Goal: Information Seeking & Learning: Learn about a topic

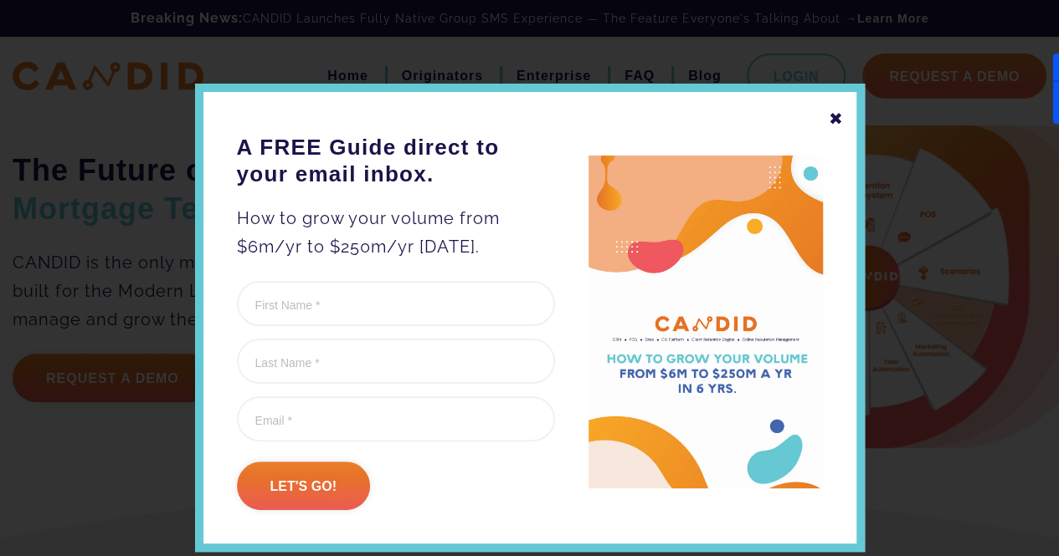
click at [828, 115] on div "✖" at bounding box center [835, 119] width 15 height 28
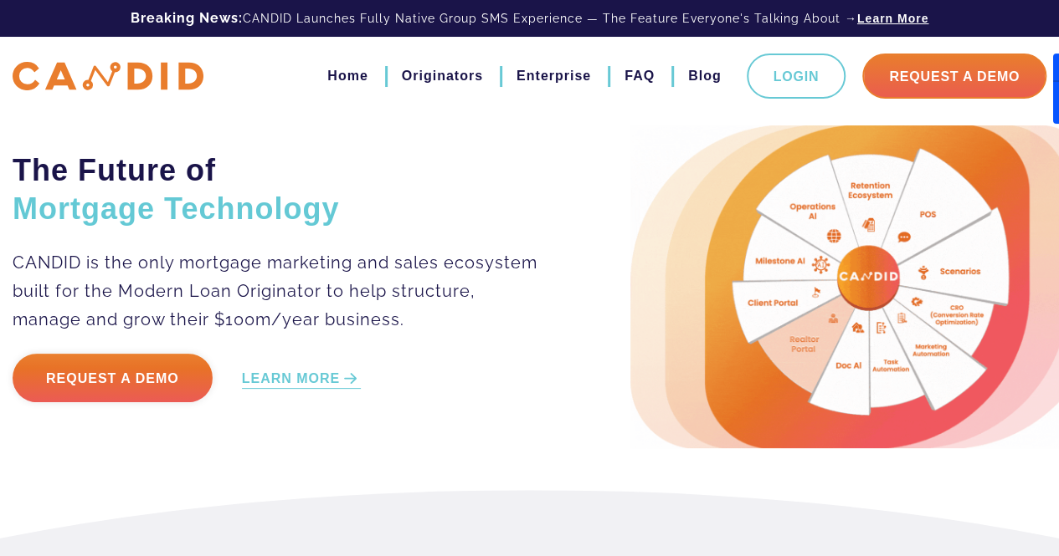
click at [867, 13] on link "Learn More" at bounding box center [892, 18] width 71 height 17
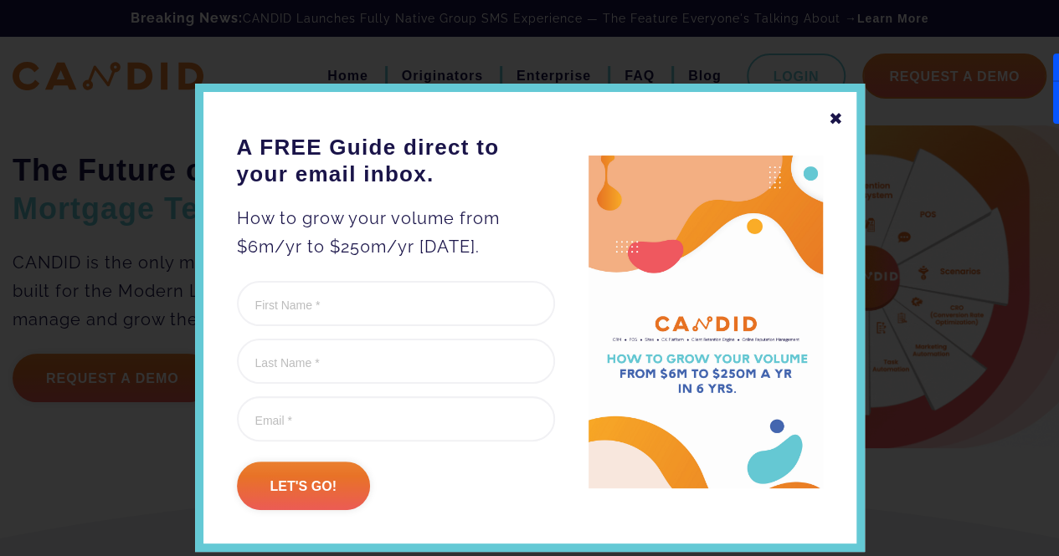
click at [834, 111] on div "✖" at bounding box center [835, 119] width 15 height 28
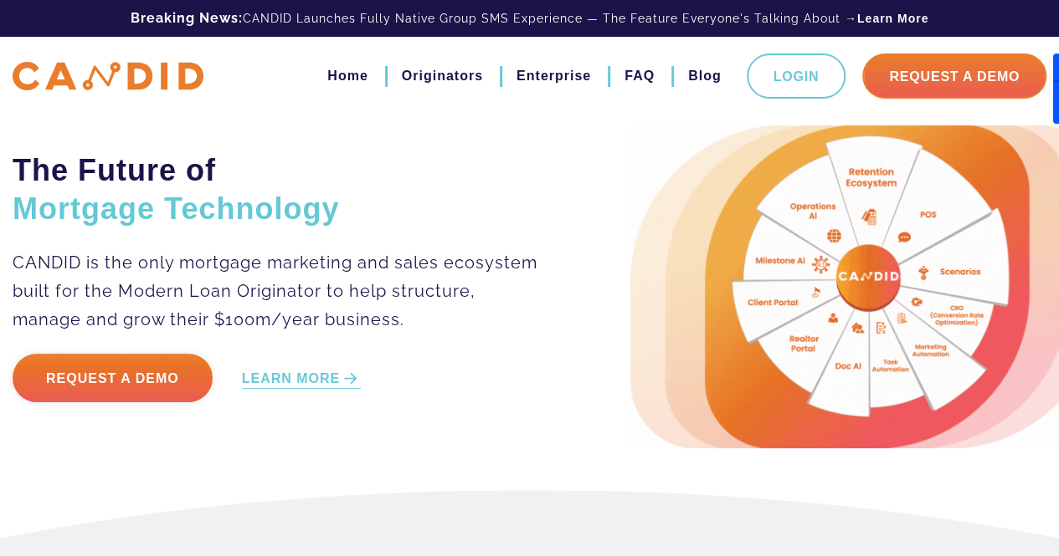
click at [877, 28] on div "Breaking News: CANDID Launches Fully Native Group SMS Experience — The Feature …" at bounding box center [529, 18] width 1059 height 37
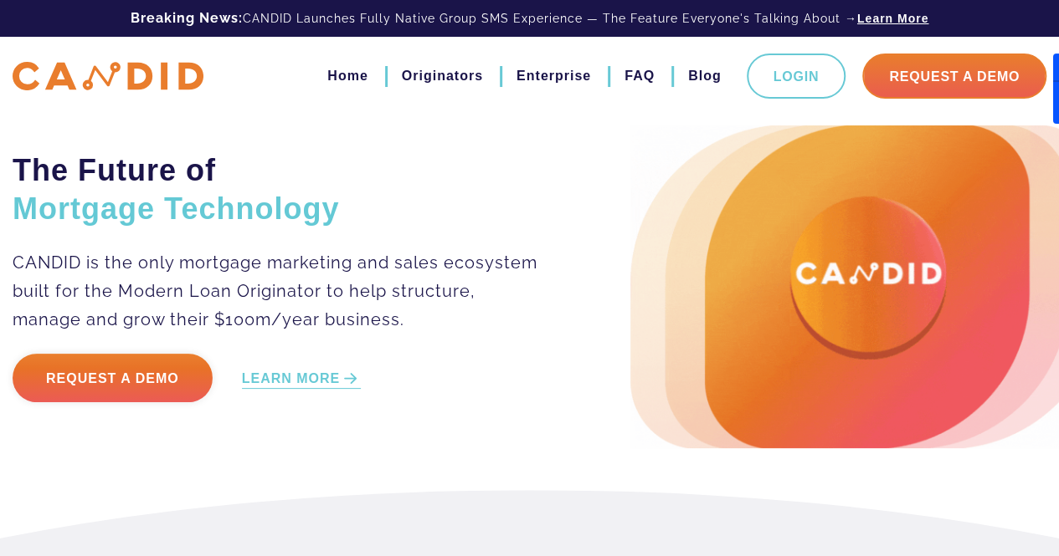
click at [884, 21] on link "Learn More" at bounding box center [892, 18] width 71 height 17
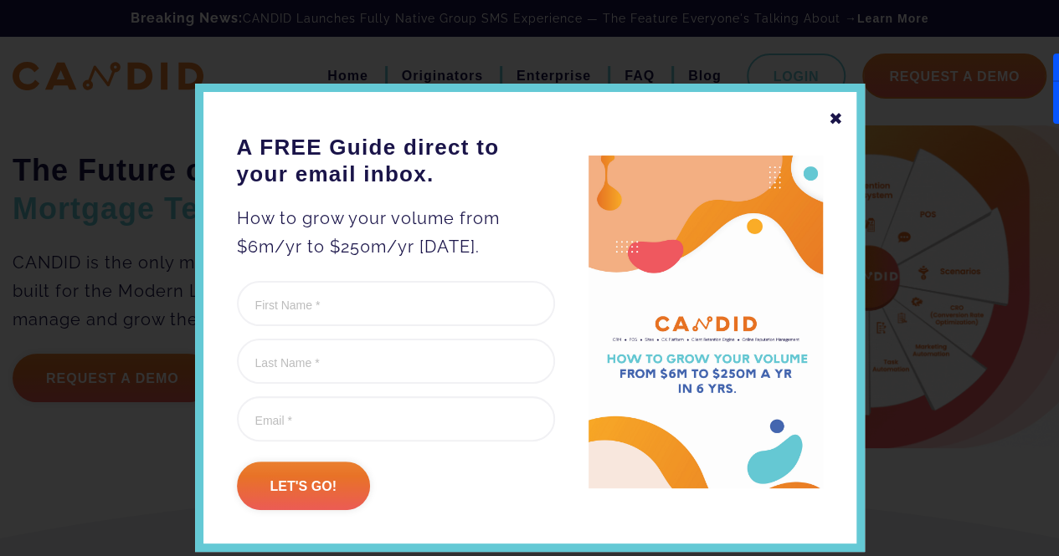
click at [833, 118] on div "✖" at bounding box center [835, 119] width 15 height 28
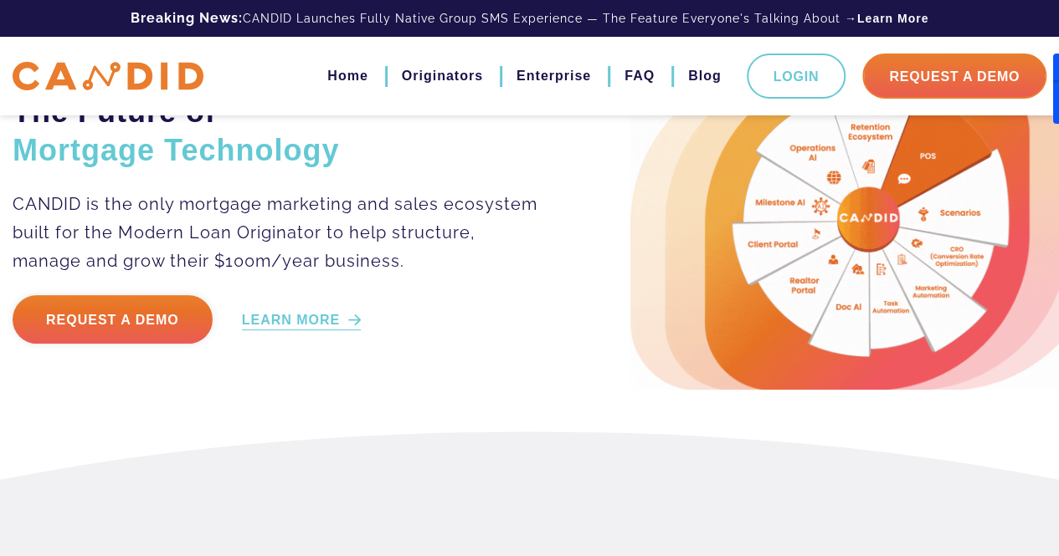
click at [315, 323] on link "LEARN MORE" at bounding box center [302, 320] width 120 height 19
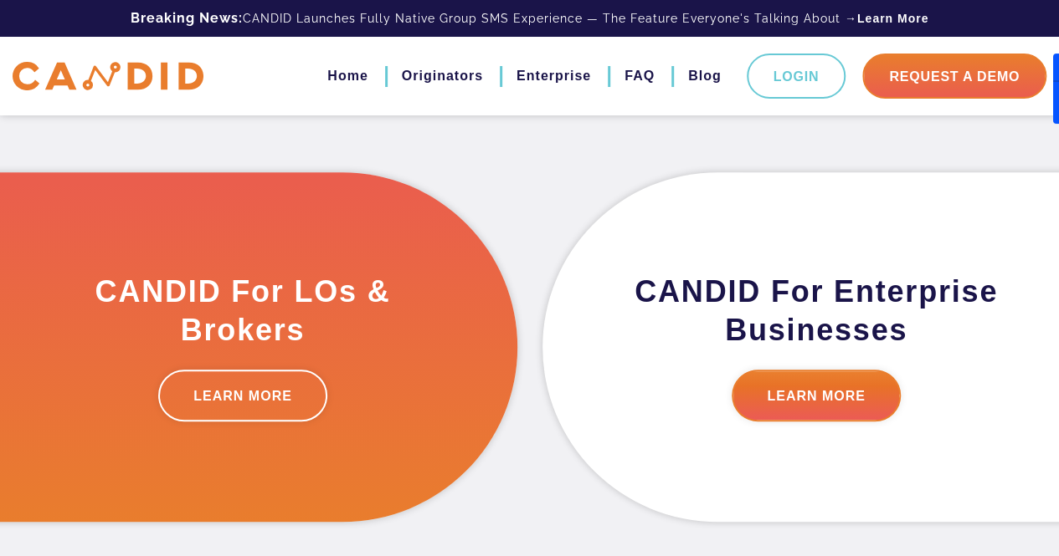
scroll to position [454, 0]
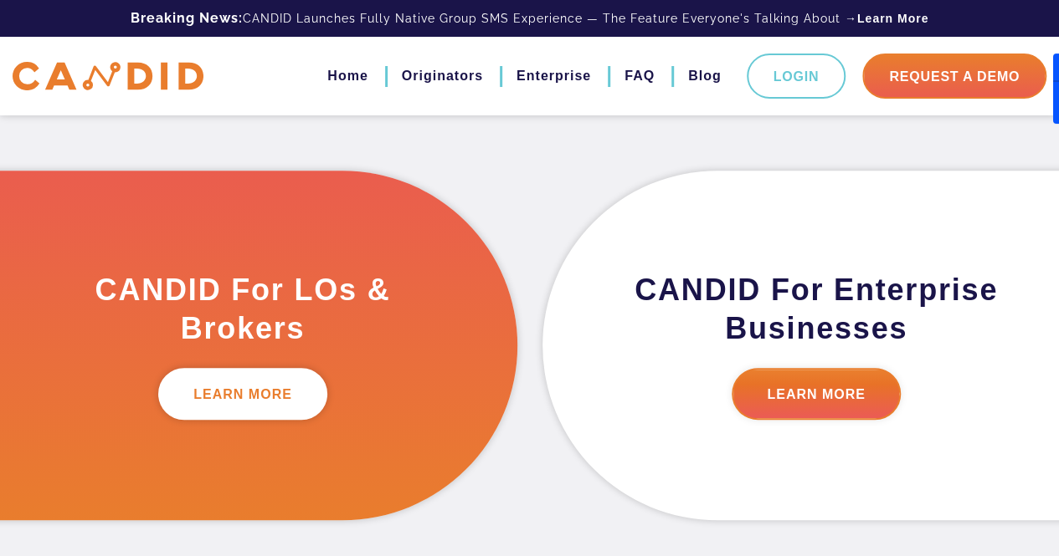
click at [232, 401] on link "LEARN MORE" at bounding box center [242, 394] width 169 height 52
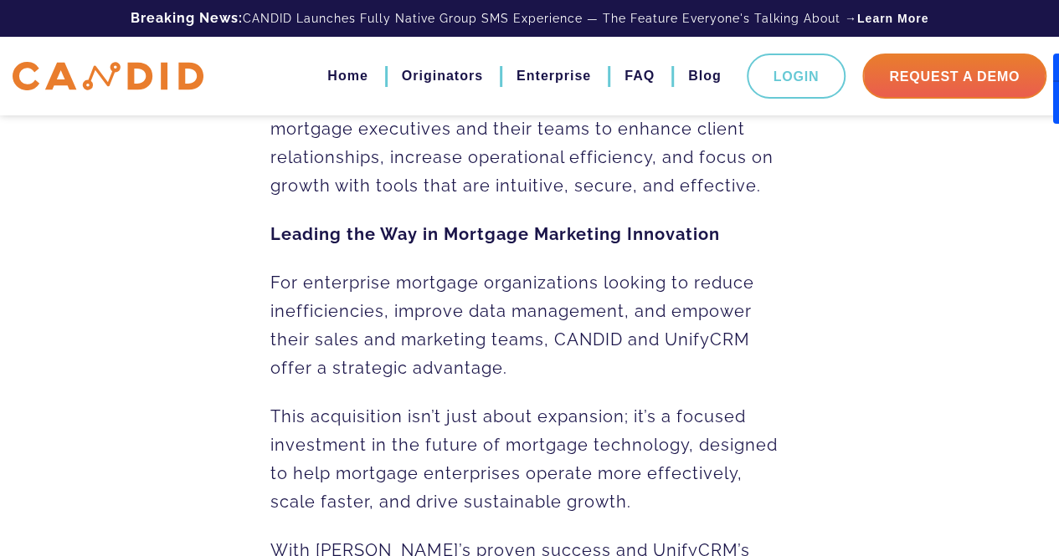
scroll to position [1744, 0]
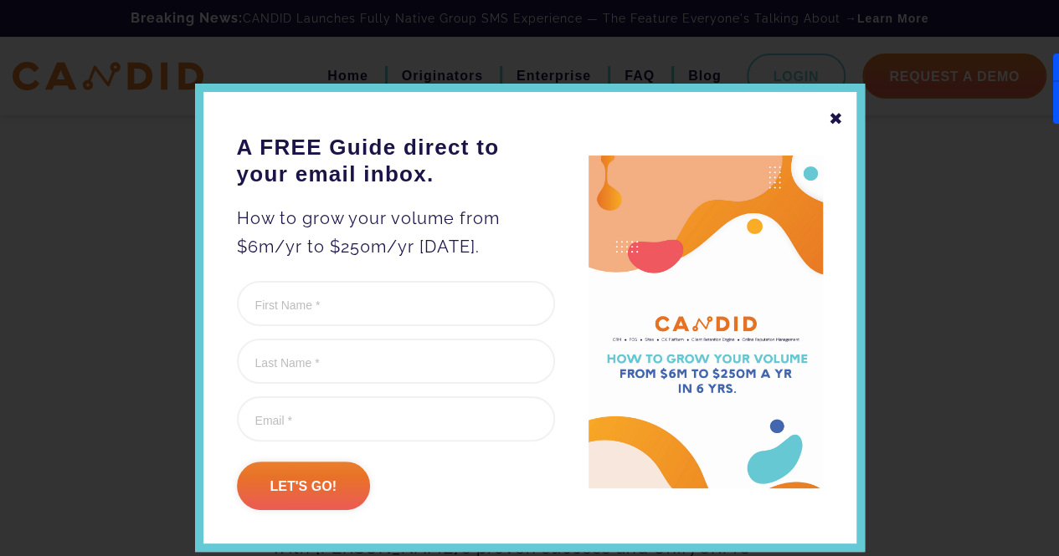
click at [828, 114] on div "✖" at bounding box center [835, 119] width 15 height 28
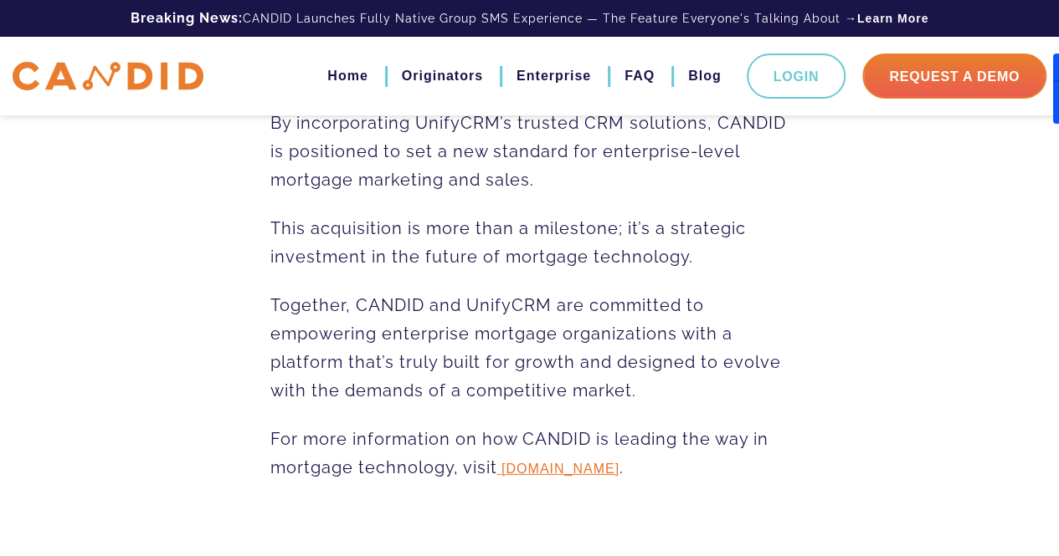
scroll to position [2461, 0]
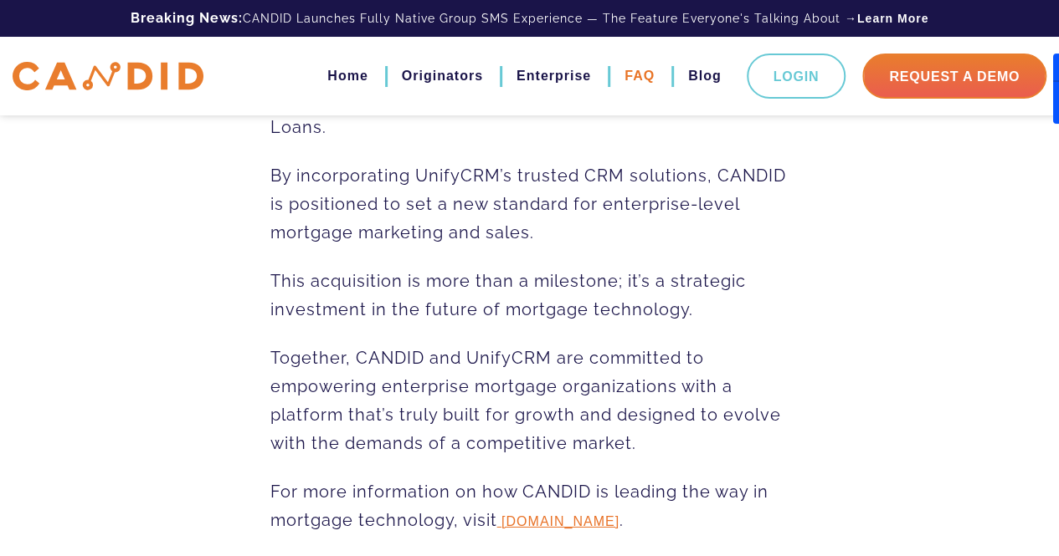
click at [640, 90] on link "FAQ" at bounding box center [639, 76] width 30 height 28
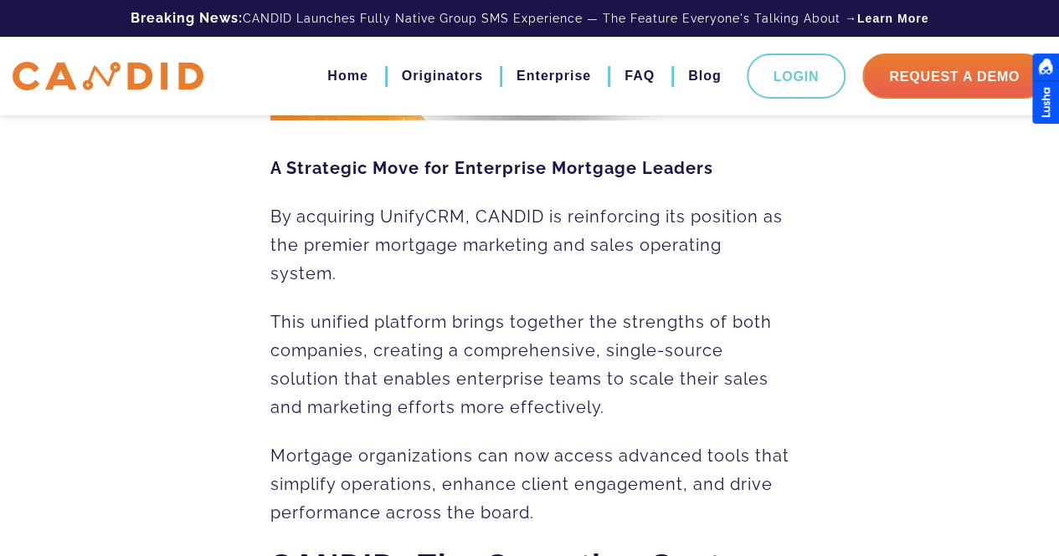
scroll to position [454, 0]
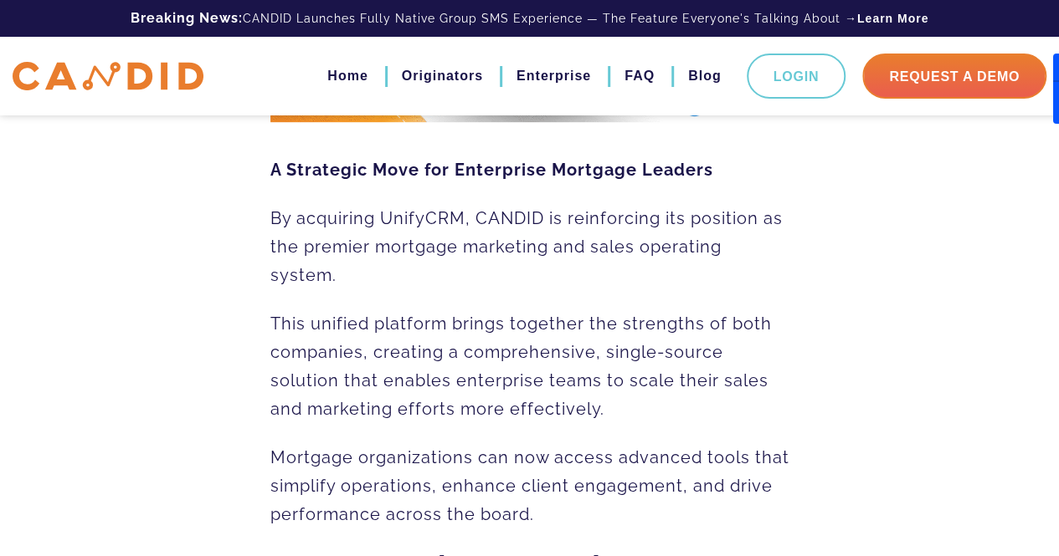
click at [421, 225] on span "By acquiring UnifyCRM, CANDID is reinforcing its position as the premier mortga…" at bounding box center [526, 246] width 512 height 77
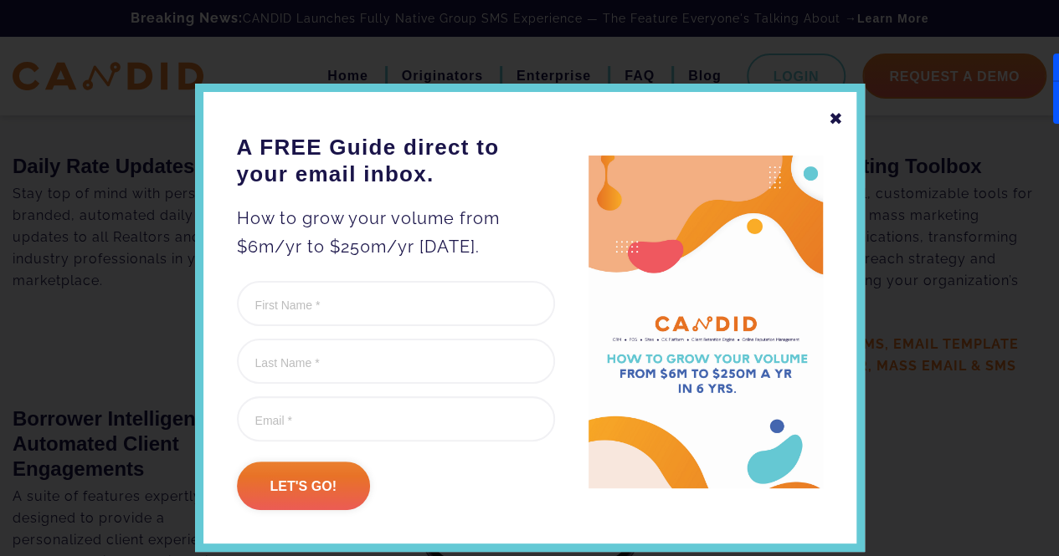
scroll to position [62, 0]
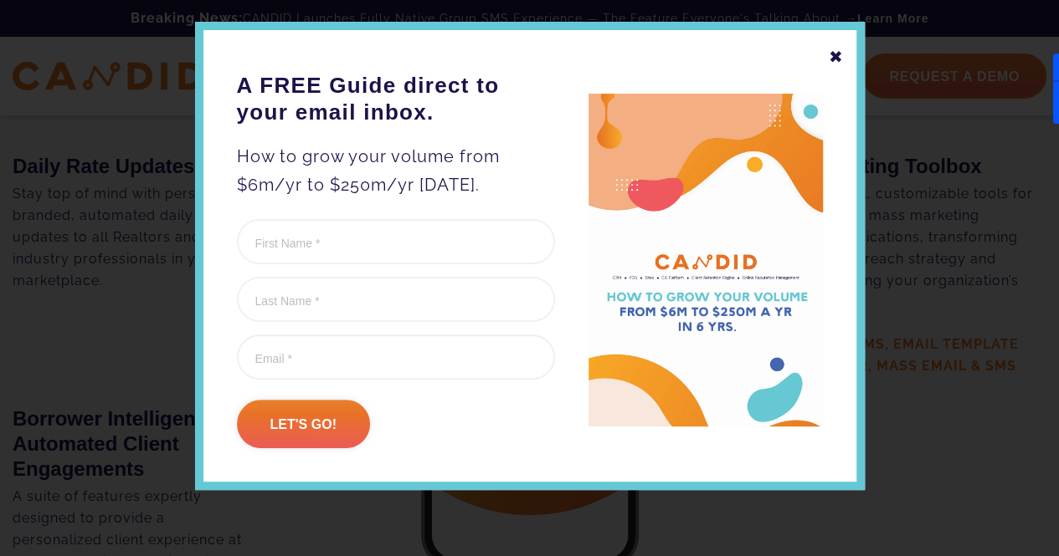
click at [837, 54] on div "✖ A FREE Guide direct to your email inbox. How to grow your volume from $6m/yr …" at bounding box center [529, 256] width 669 height 469
click at [832, 56] on div "✖" at bounding box center [835, 57] width 15 height 28
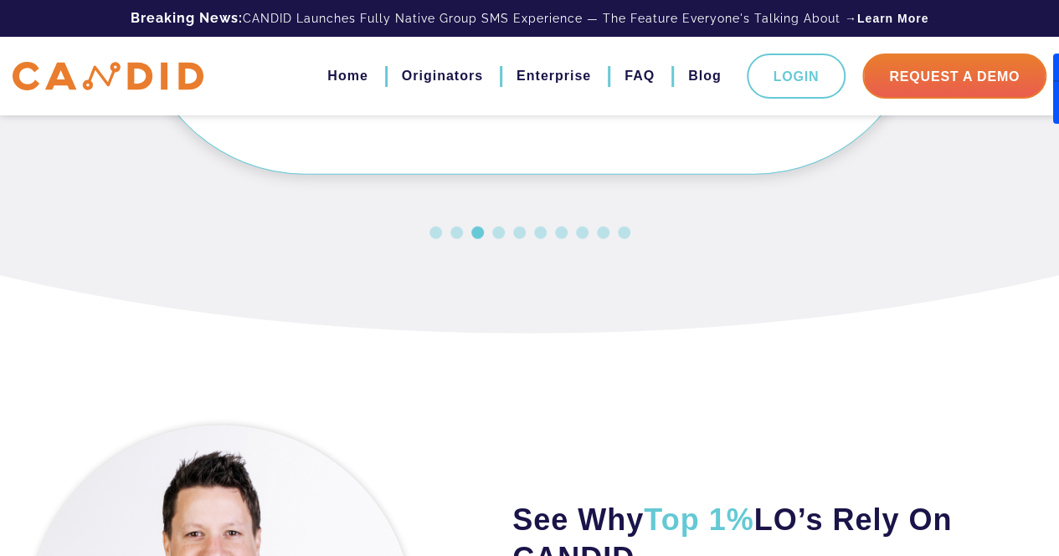
scroll to position [5081, 0]
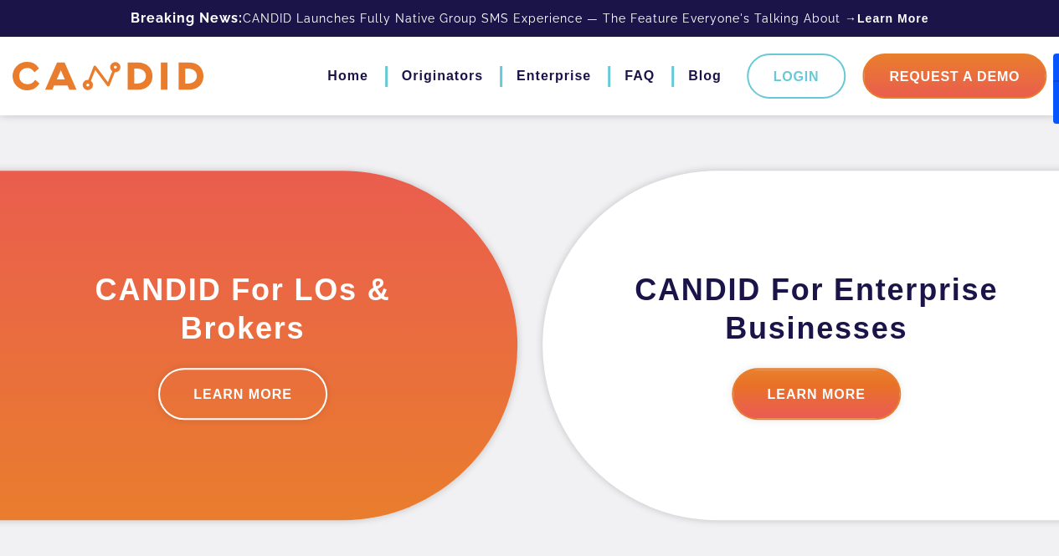
scroll to position [520, 0]
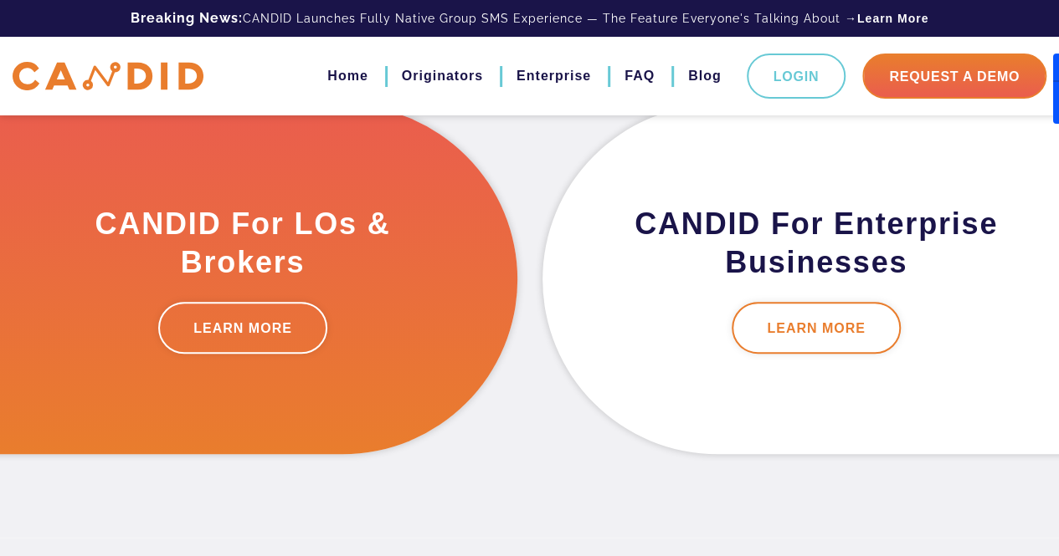
click at [812, 312] on link "LEARN MORE" at bounding box center [815, 328] width 169 height 52
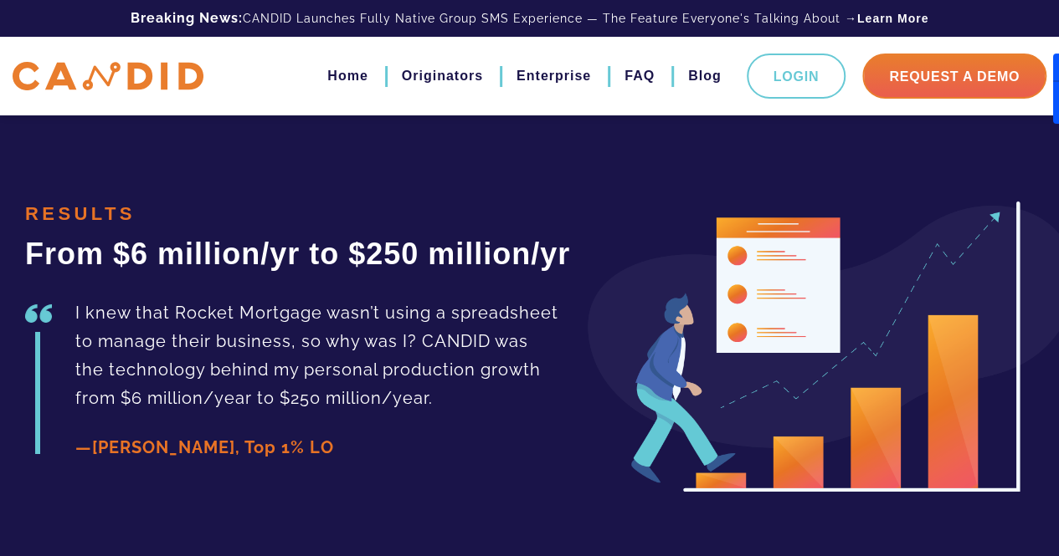
scroll to position [2720, 0]
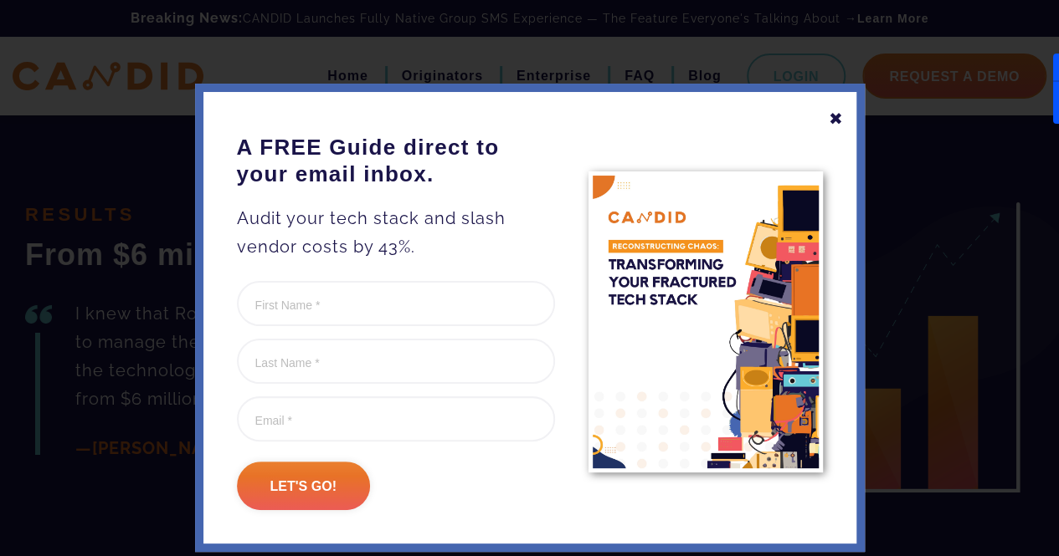
click at [828, 123] on div "✖" at bounding box center [835, 119] width 15 height 28
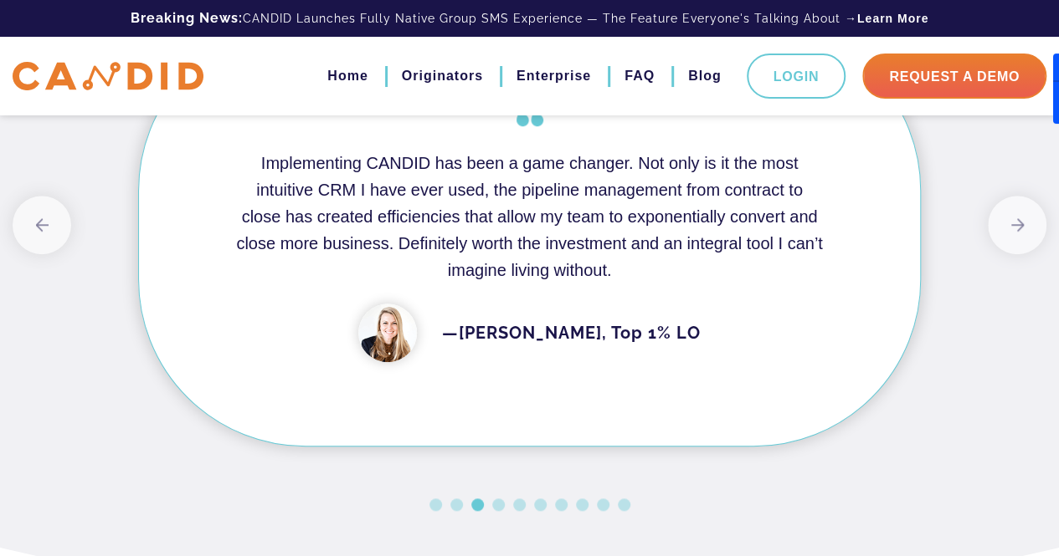
scroll to position [3716, 0]
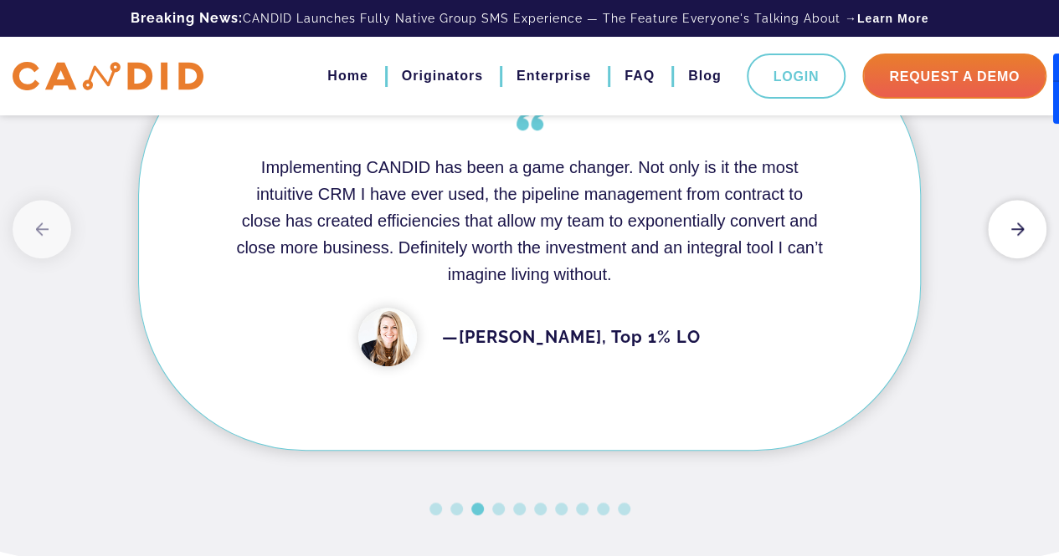
click at [1024, 259] on button "Next" at bounding box center [1016, 229] width 59 height 59
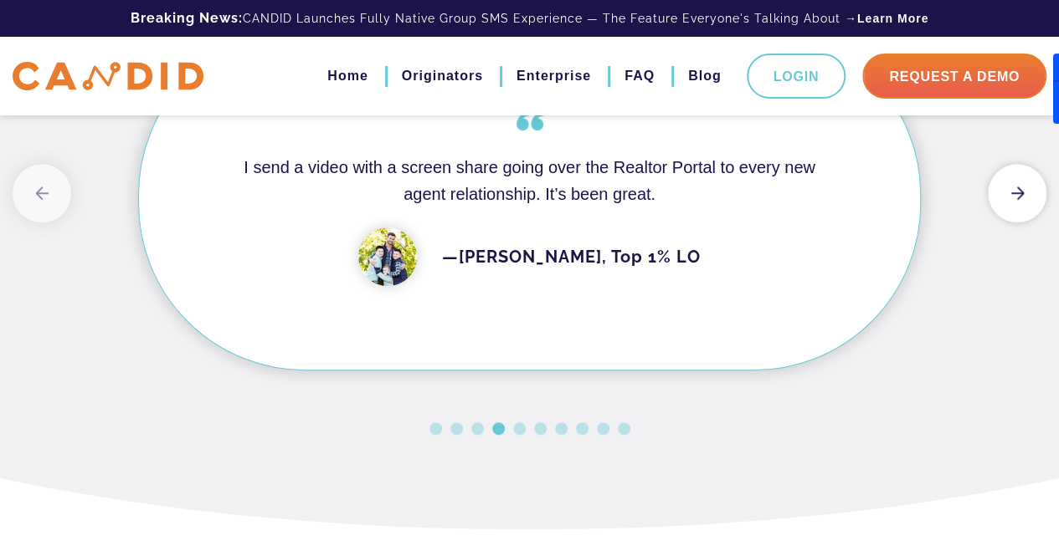
click at [1024, 300] on div "Previous CANDID is guaranteed to WOW your clients and referral partners. Its AI…" at bounding box center [529, 215] width 1033 height 459
click at [1017, 223] on button "Next" at bounding box center [1016, 193] width 59 height 59
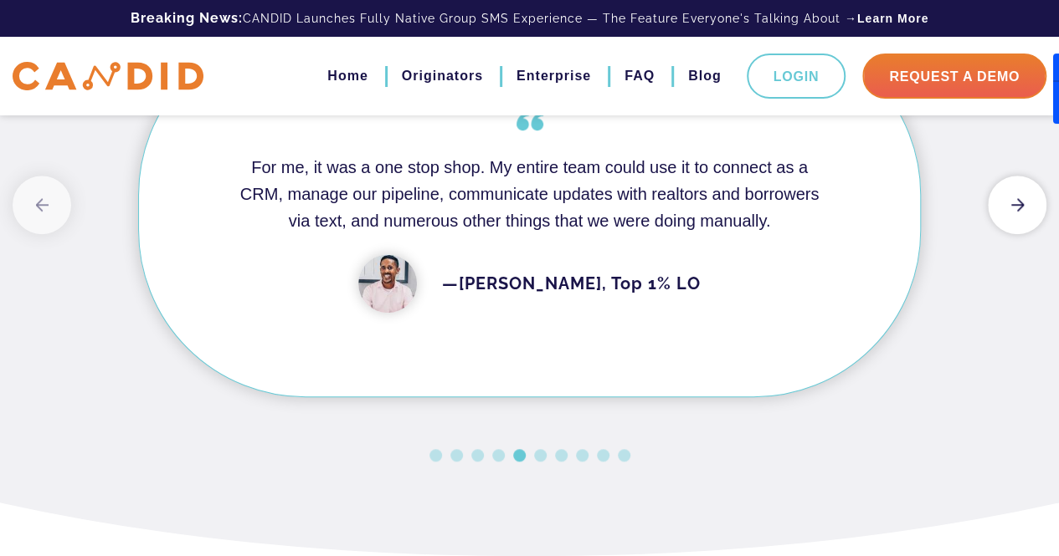
click at [1017, 234] on button "Next" at bounding box center [1016, 205] width 59 height 59
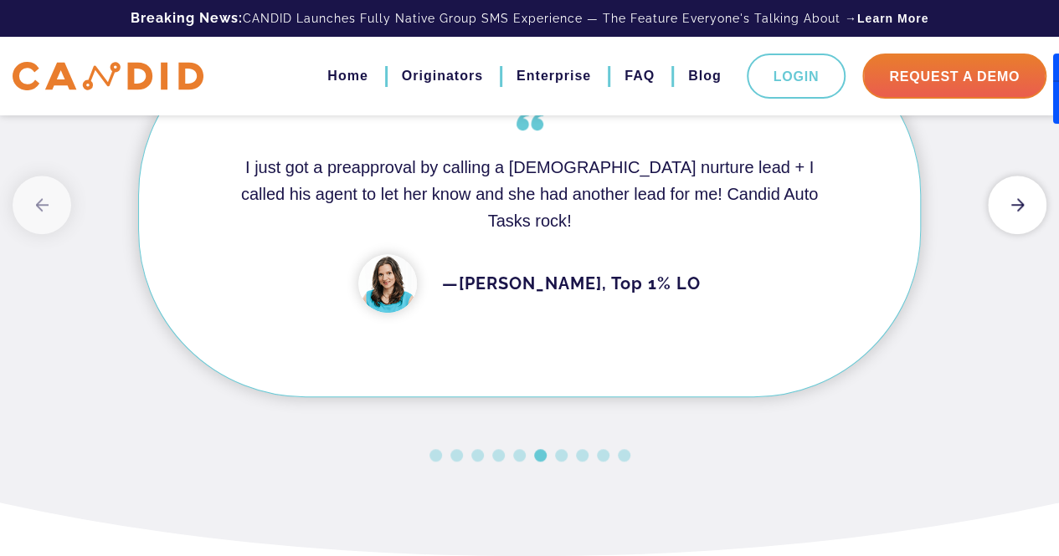
click at [1017, 234] on button "Next" at bounding box center [1016, 205] width 59 height 59
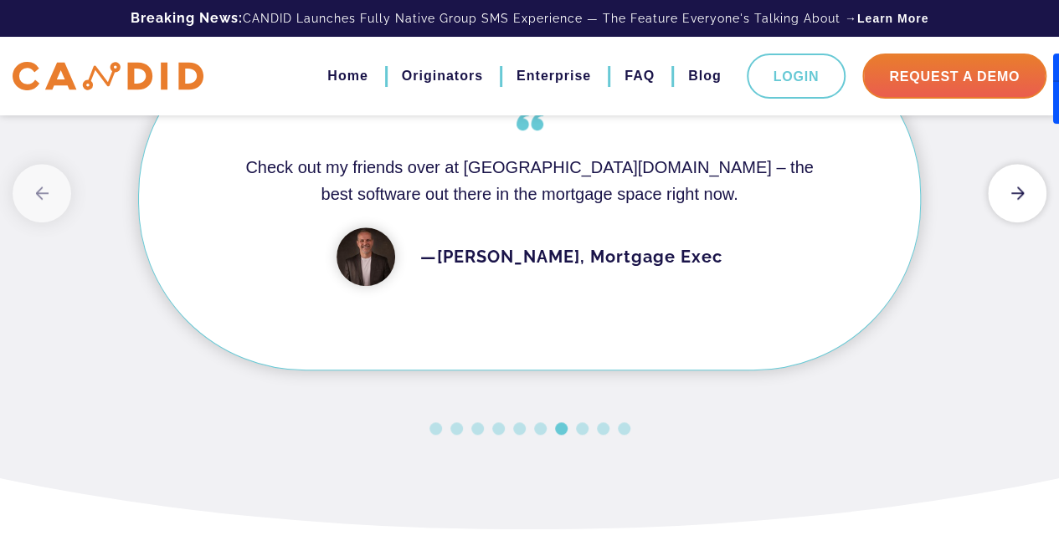
click at [1017, 223] on button "Next" at bounding box center [1016, 193] width 59 height 59
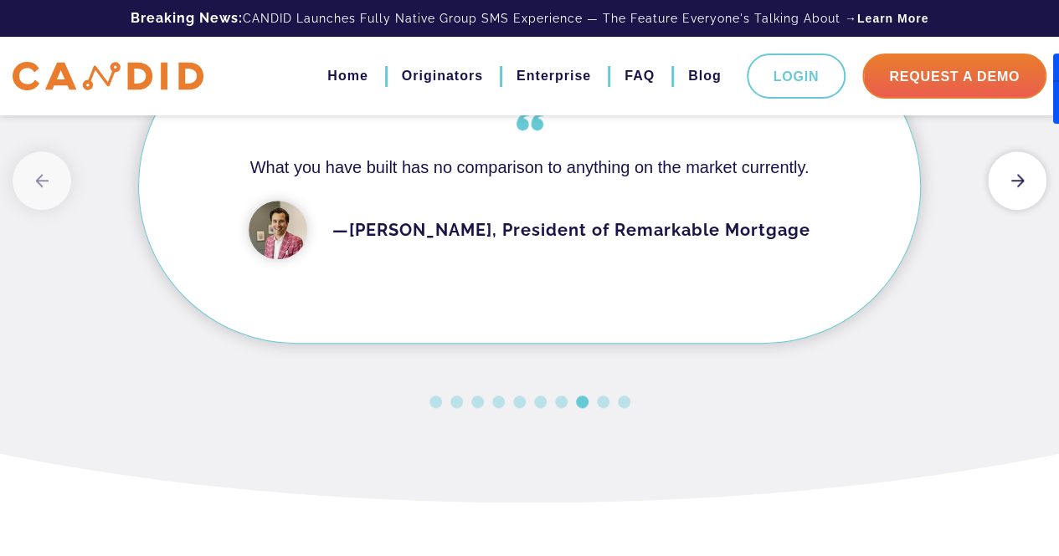
click at [1017, 210] on button "Next" at bounding box center [1016, 180] width 59 height 59
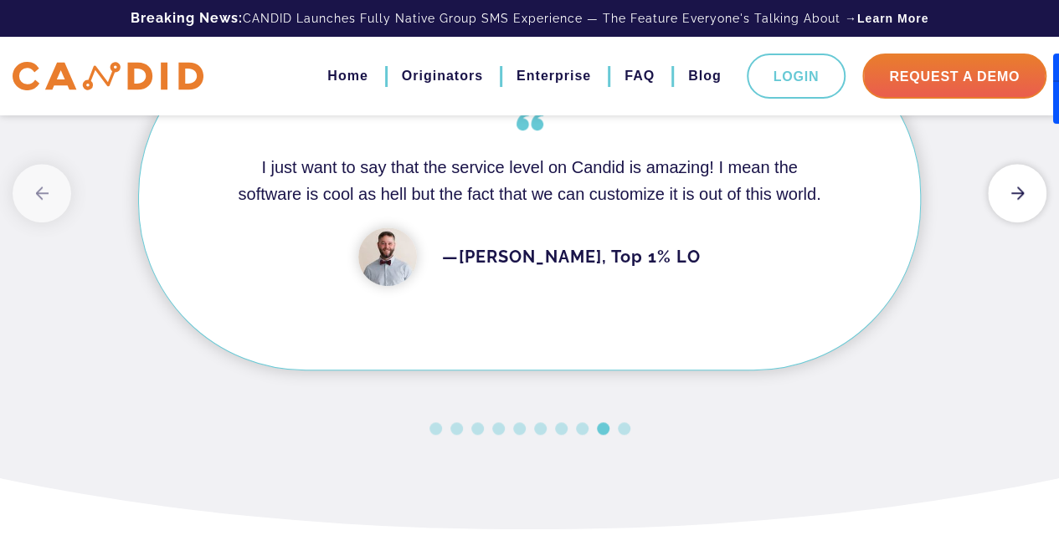
click at [1017, 223] on button "Next" at bounding box center [1016, 193] width 59 height 59
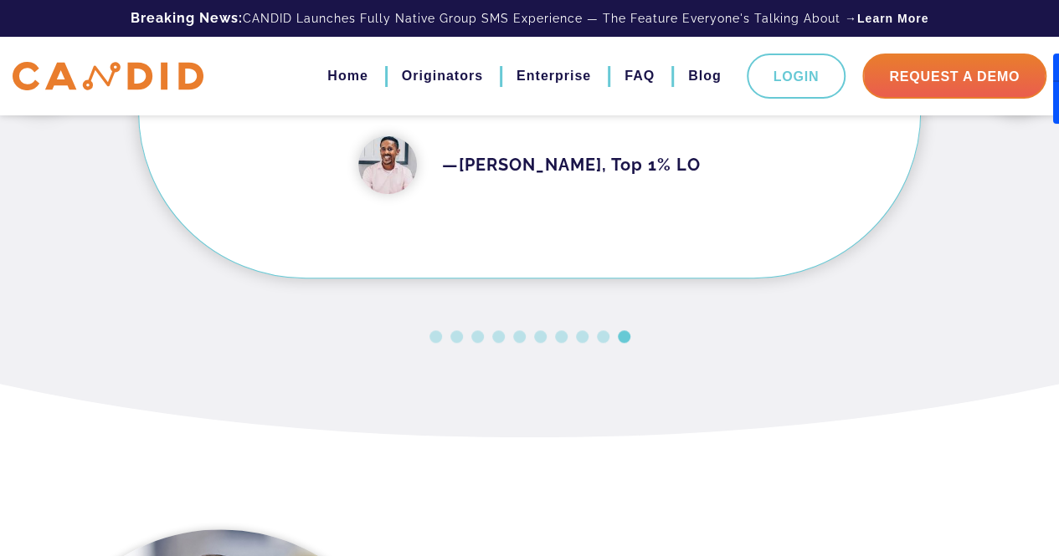
scroll to position [3625, 0]
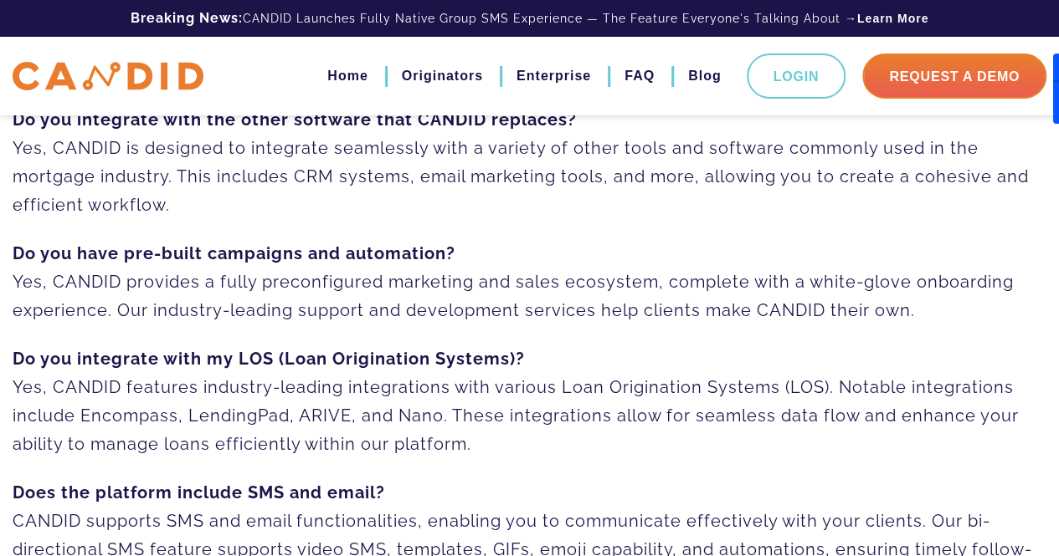
scroll to position [197, 0]
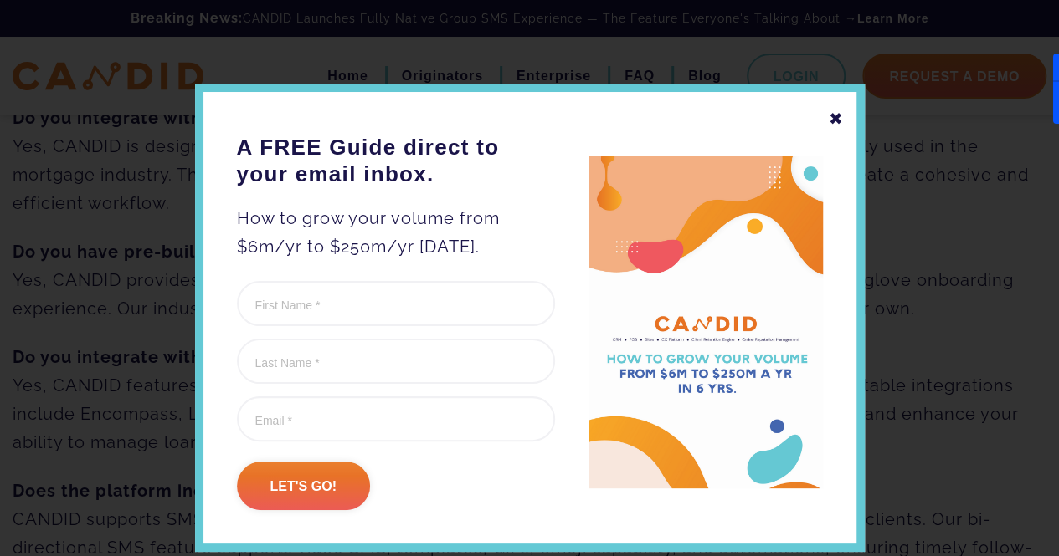
click at [828, 116] on div "✖" at bounding box center [835, 119] width 15 height 28
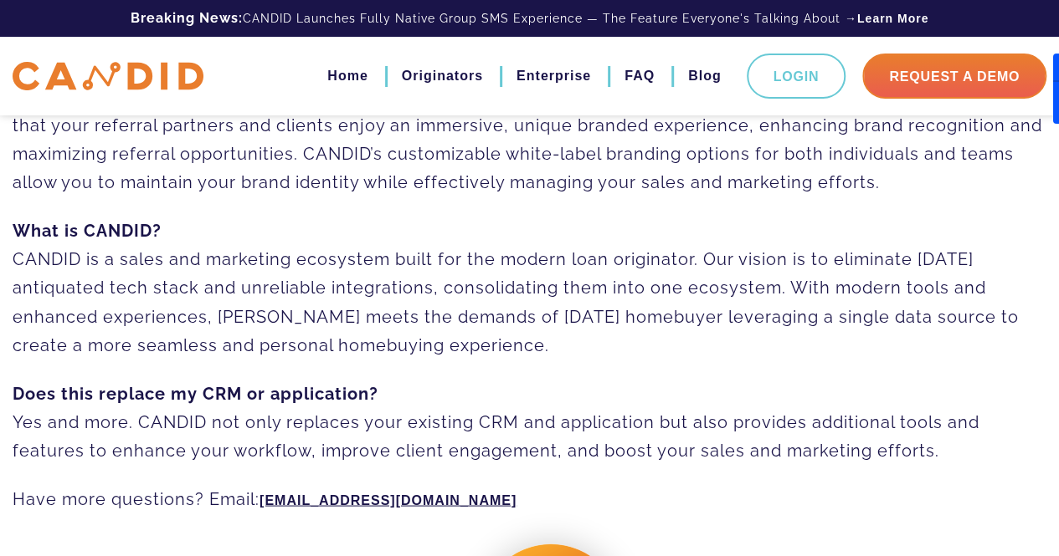
scroll to position [1288, 0]
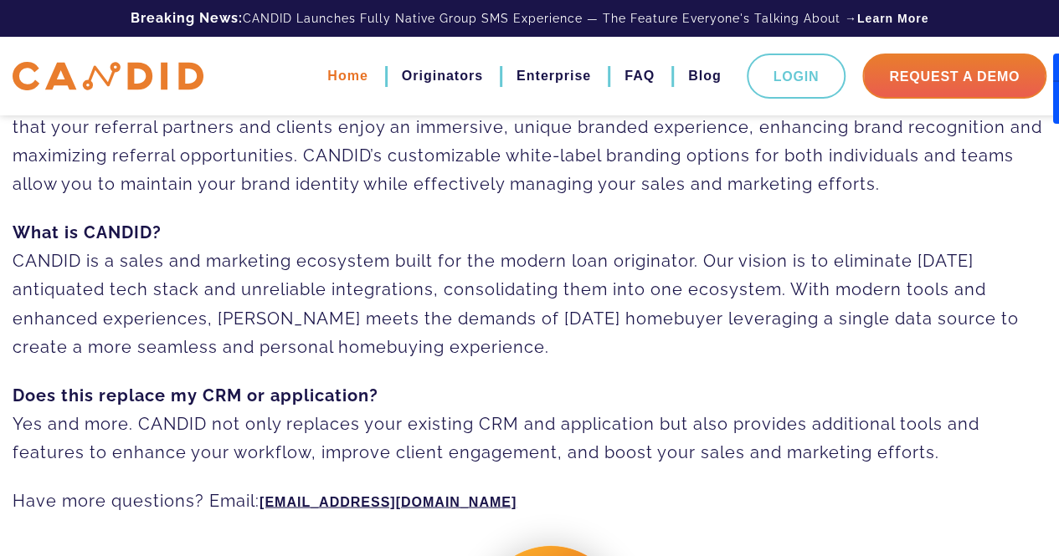
click at [345, 74] on link "Home" at bounding box center [347, 76] width 40 height 28
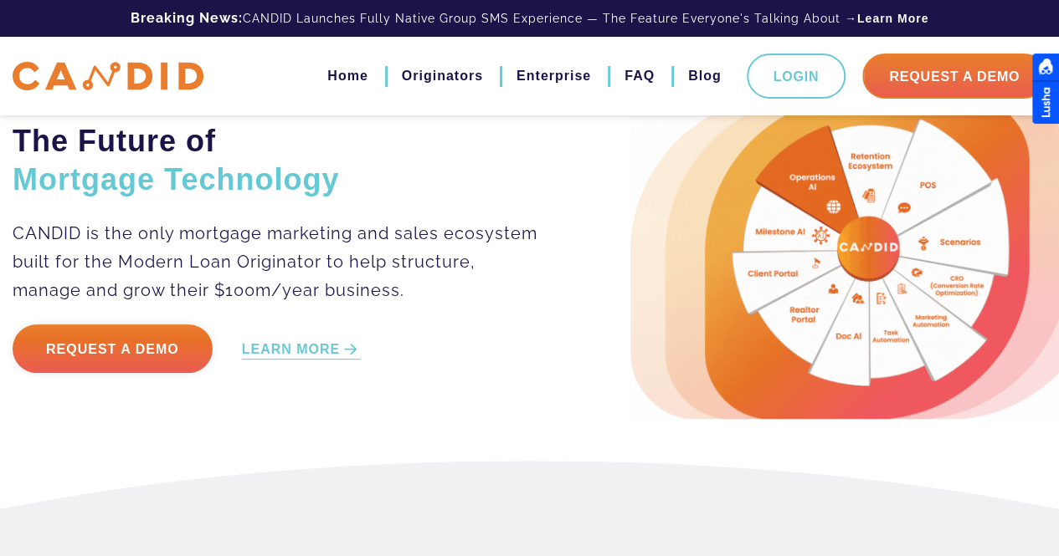
scroll to position [102, 0]
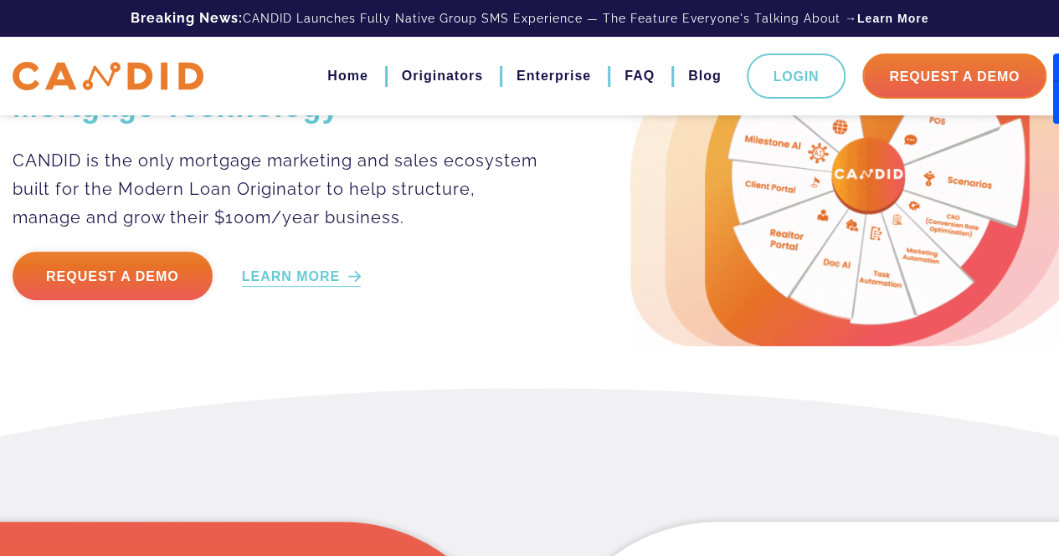
click at [324, 282] on link "LEARN MORE" at bounding box center [302, 277] width 120 height 19
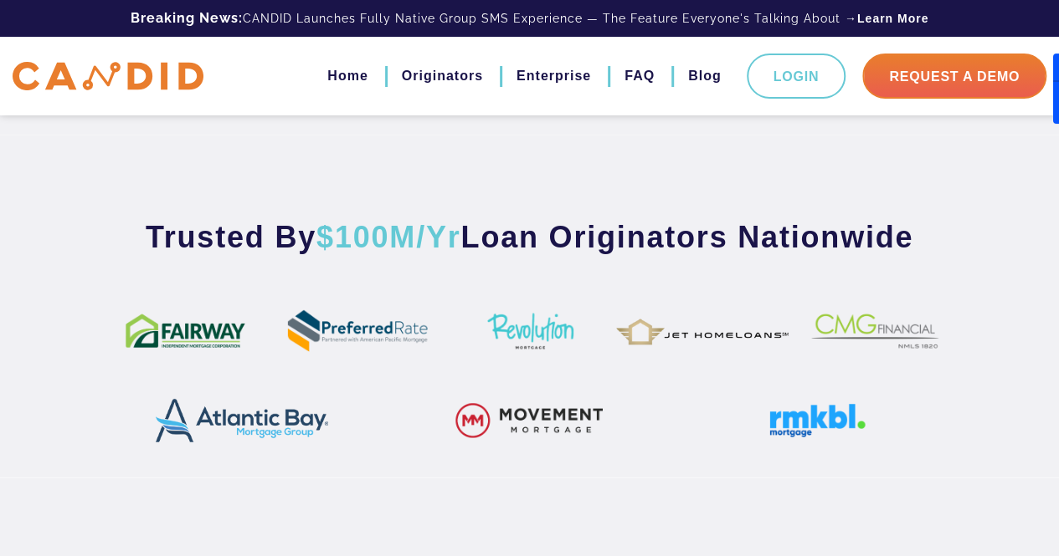
scroll to position [921, 0]
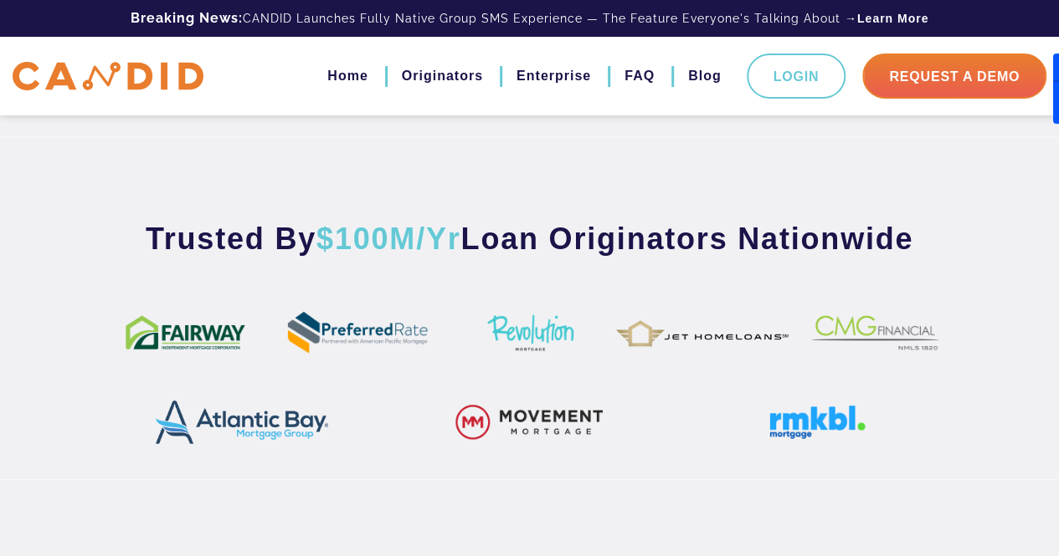
click at [721, 336] on img at bounding box center [702, 332] width 172 height 64
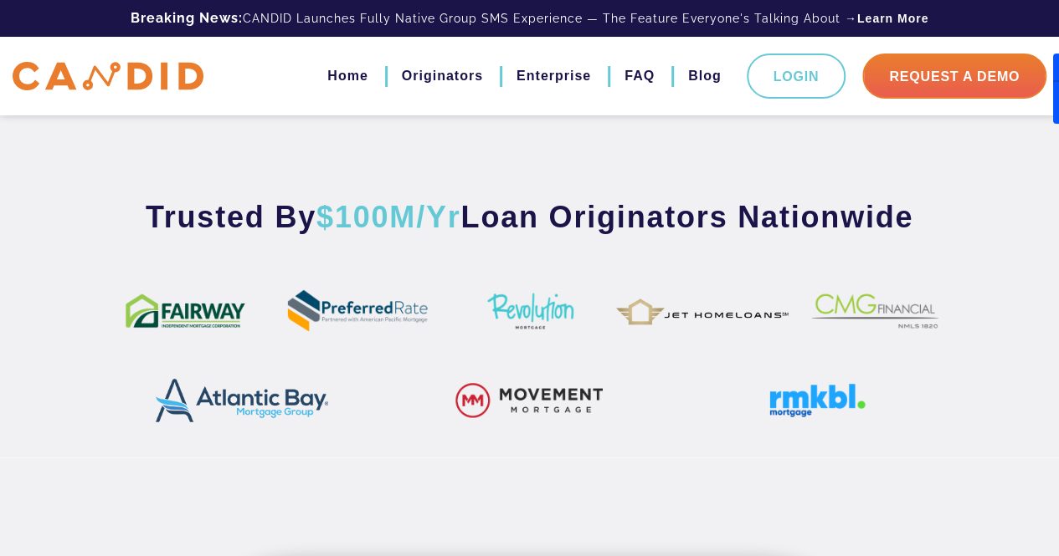
scroll to position [942, 0]
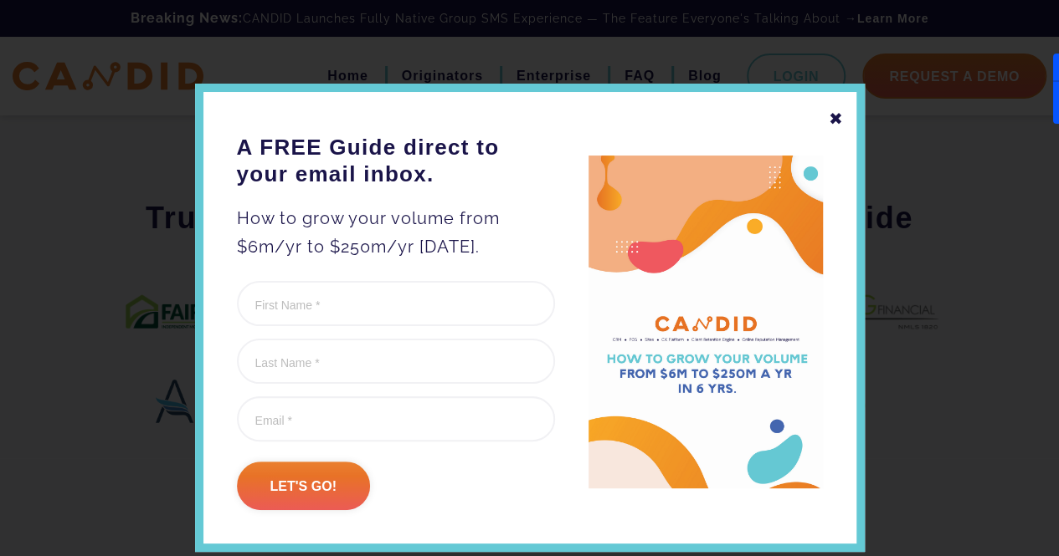
click at [828, 120] on div "✖" at bounding box center [835, 119] width 15 height 28
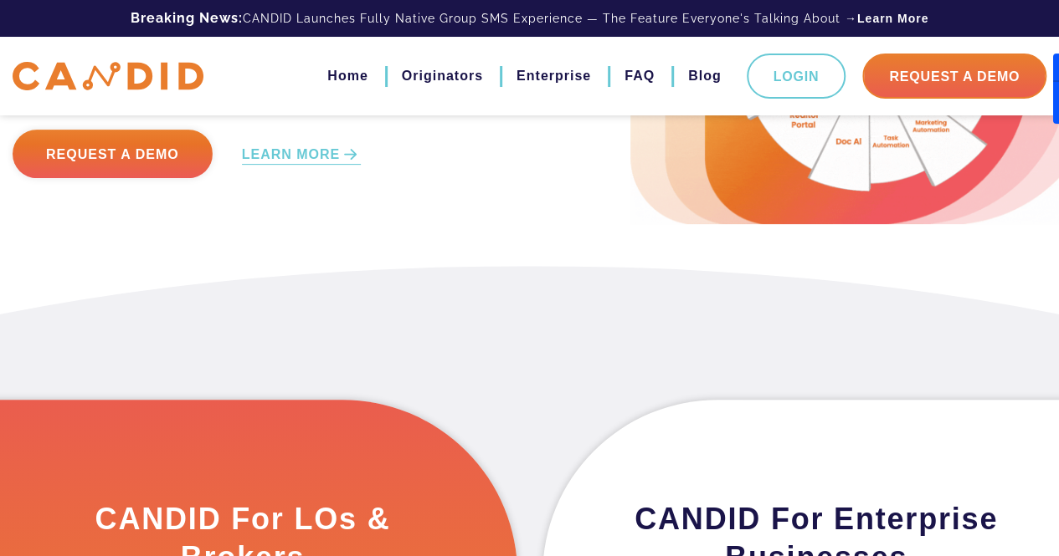
scroll to position [0, 0]
